Goal: Check status: Check status

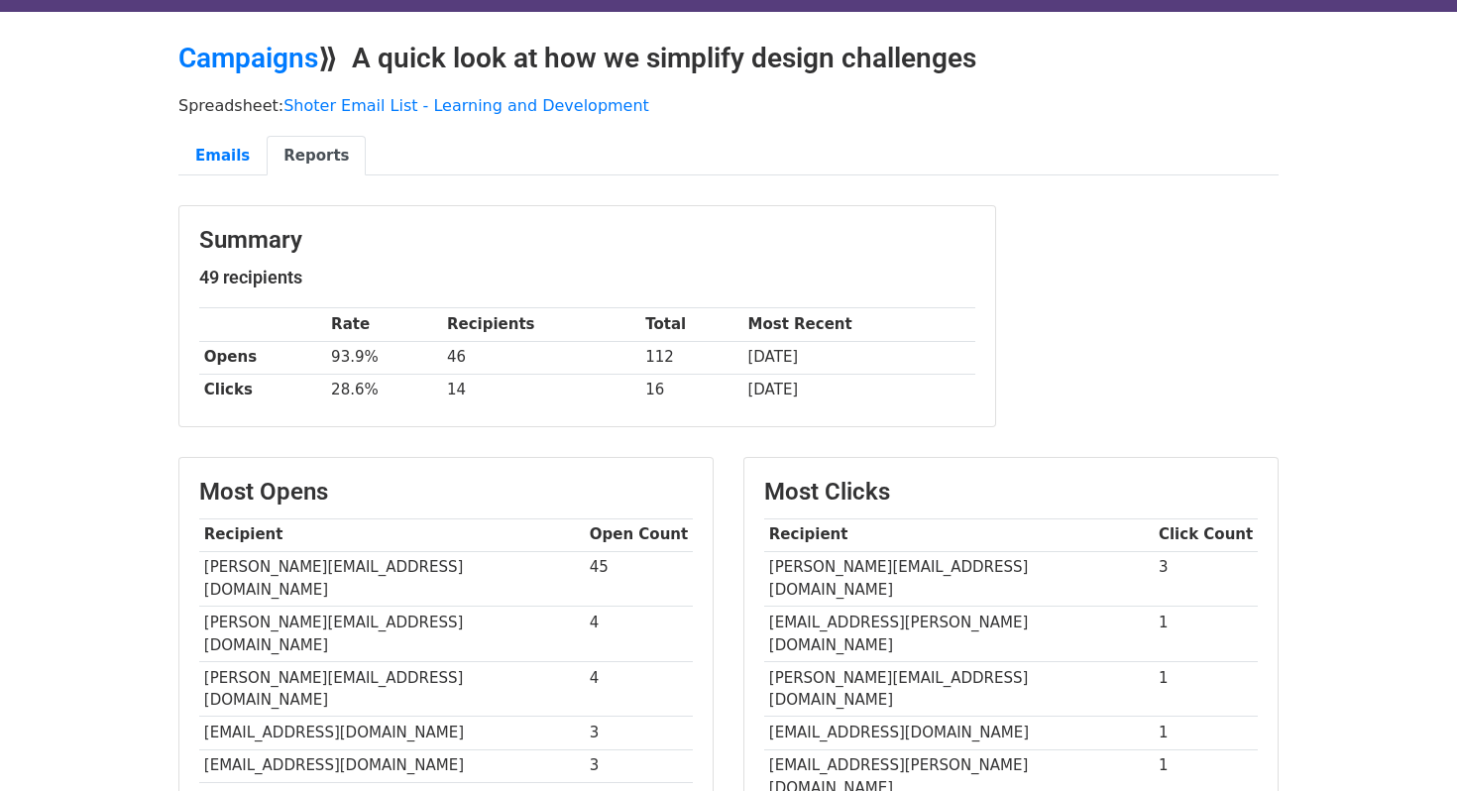
scroll to position [39, 0]
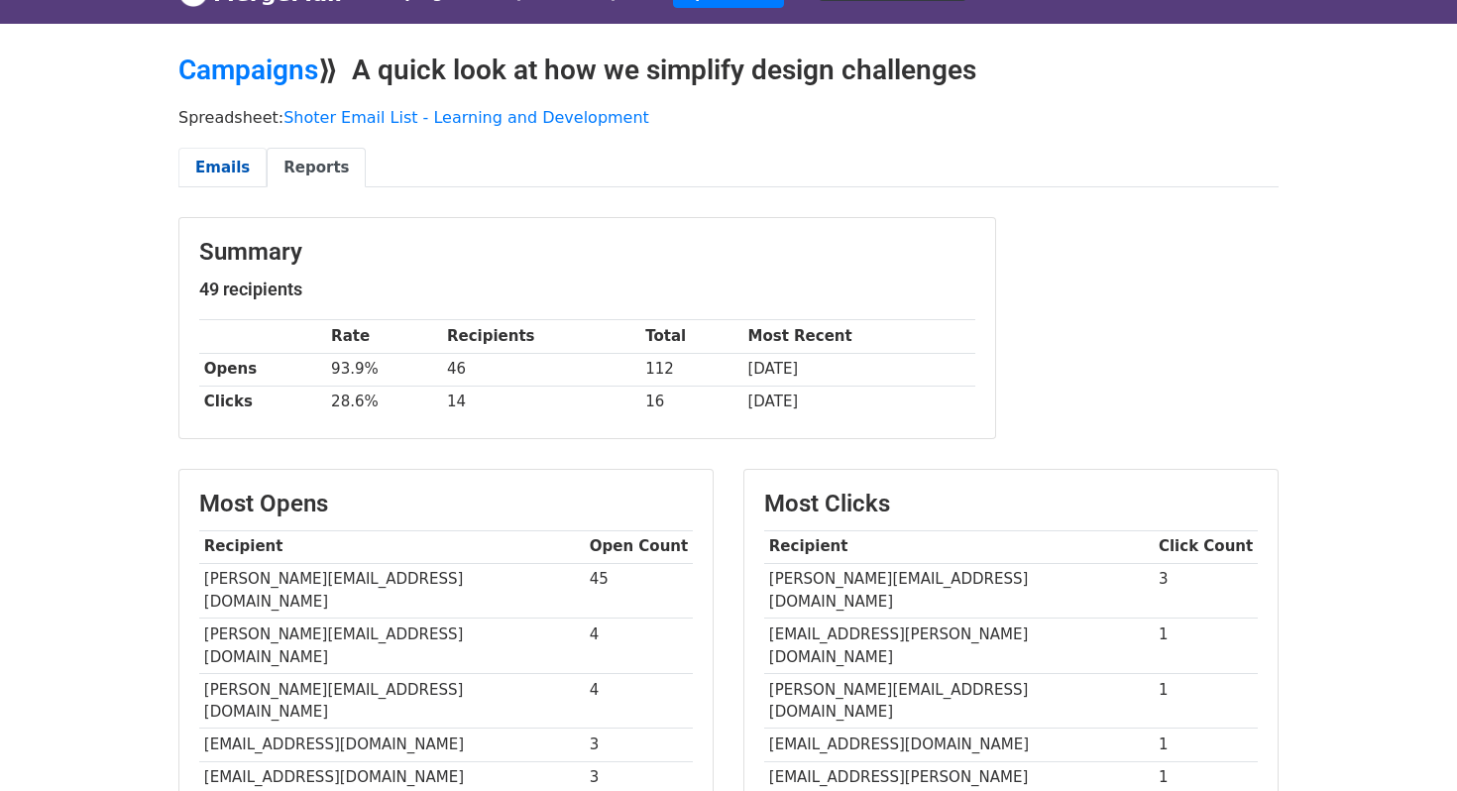
click at [241, 160] on link "Emails" at bounding box center [222, 168] width 88 height 41
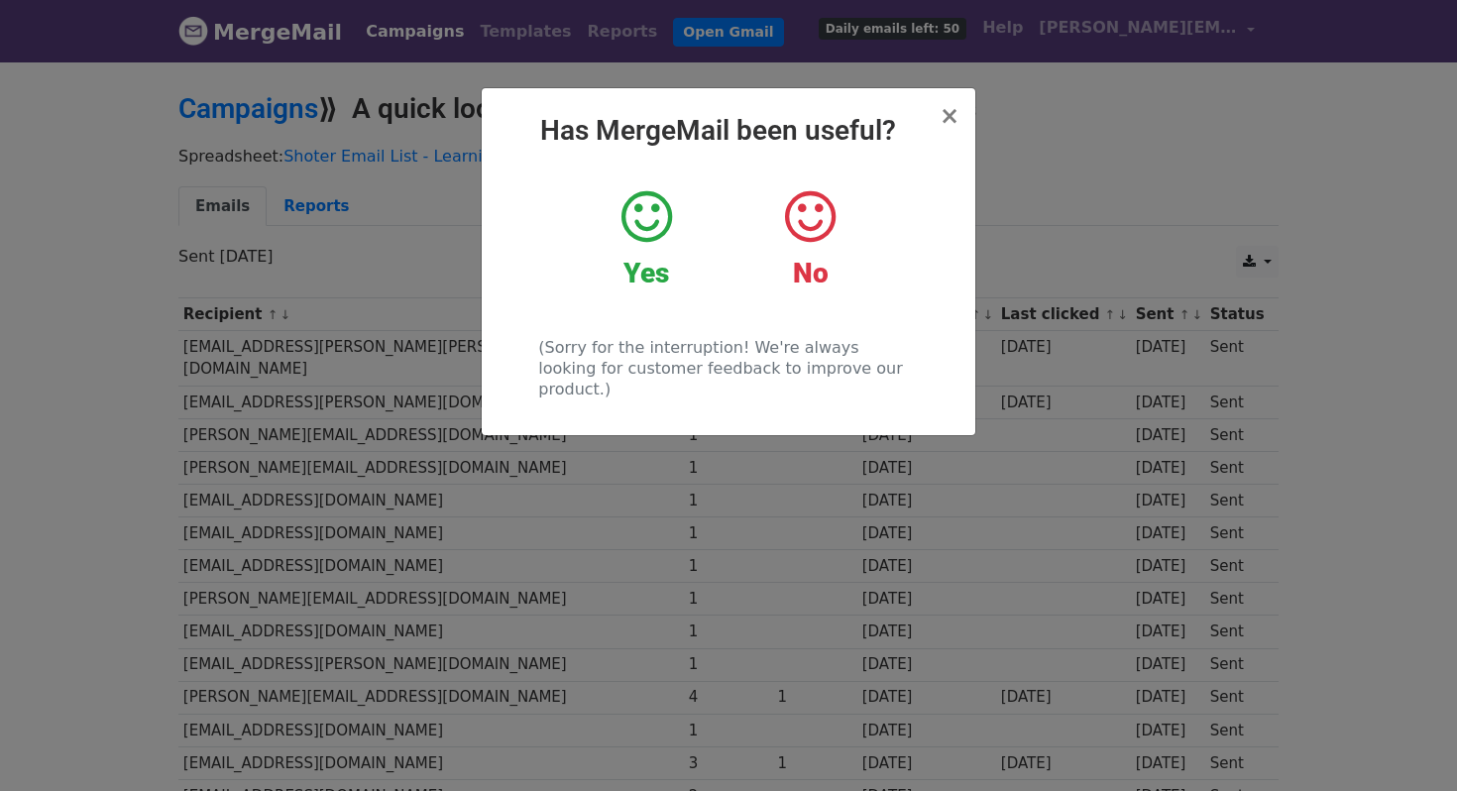
click at [962, 122] on div "× Has MergeMail been useful? Yes No (Sorry for the interruption! We're always l…" at bounding box center [729, 261] width 494 height 347
click at [956, 122] on span "×" at bounding box center [950, 116] width 20 height 28
